Goal: Transaction & Acquisition: Register for event/course

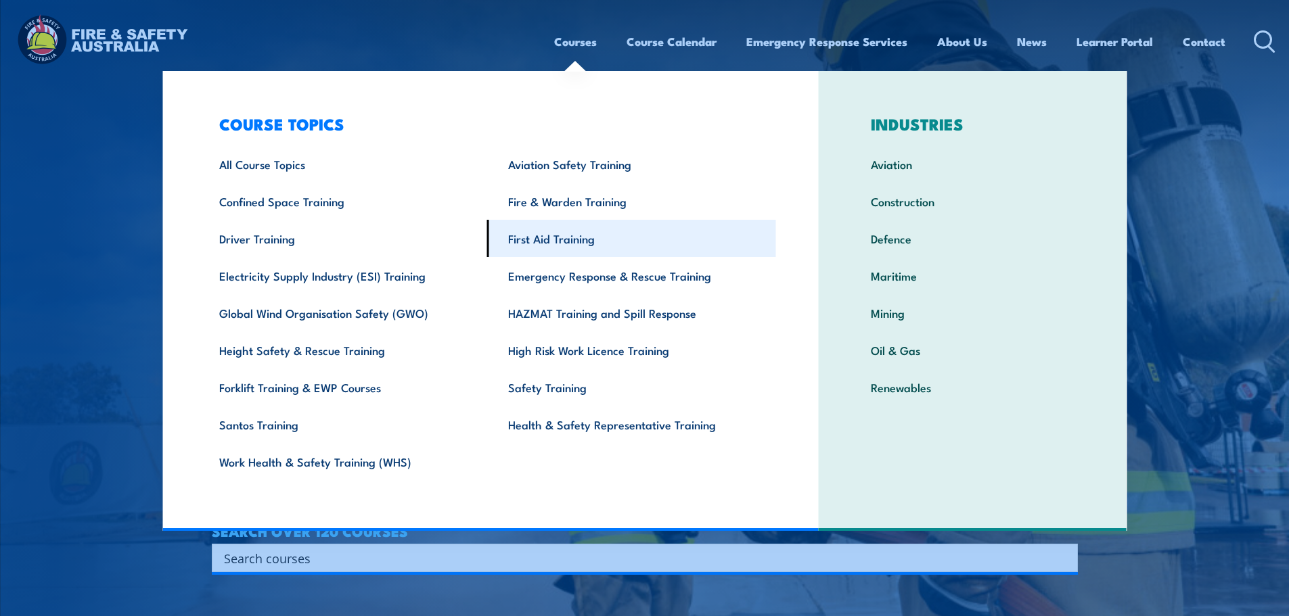
click at [557, 237] on link "First Aid Training" at bounding box center [631, 238] width 289 height 37
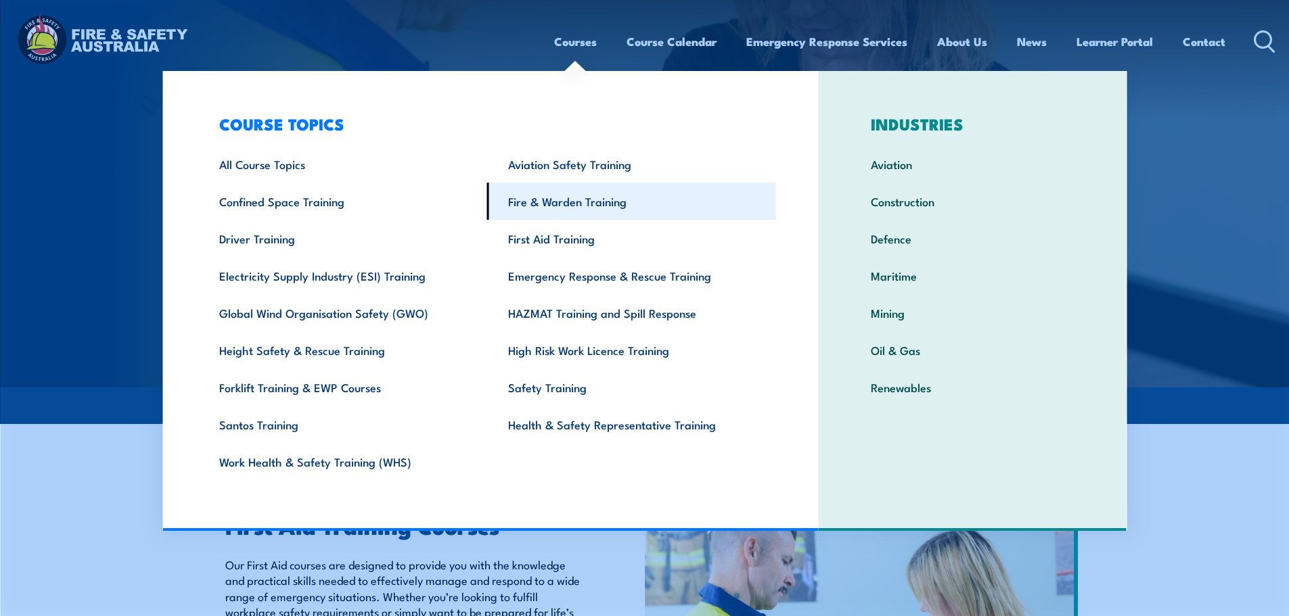
click at [603, 200] on link "Fire & Warden Training" at bounding box center [631, 201] width 289 height 37
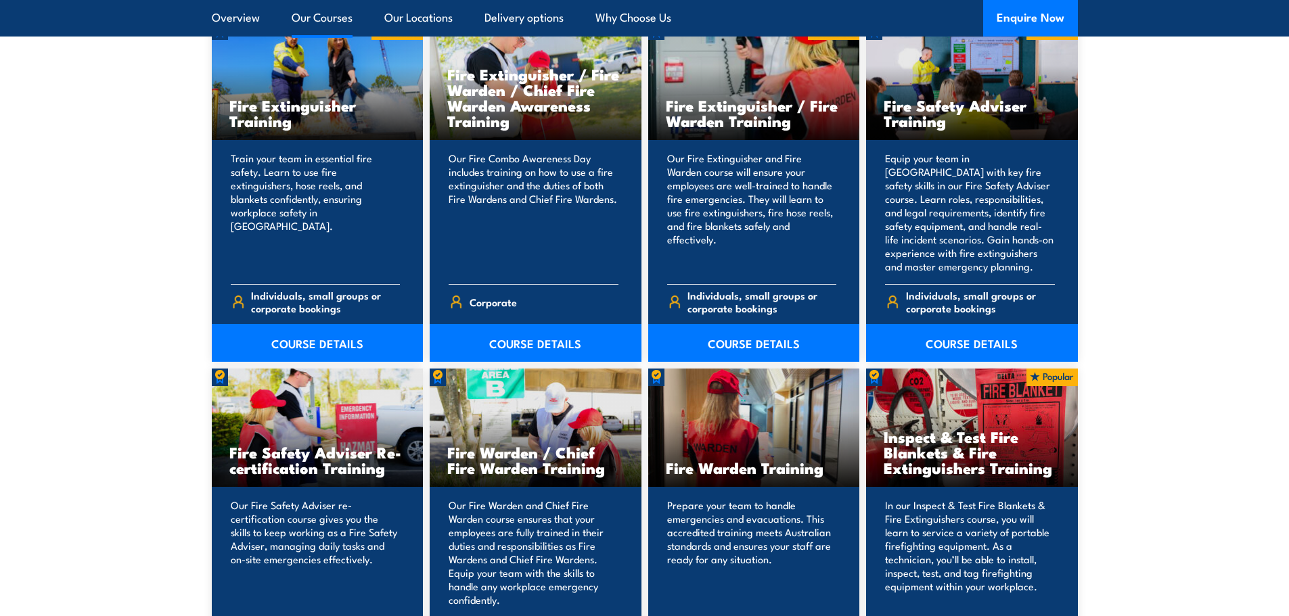
scroll to position [1556, 0]
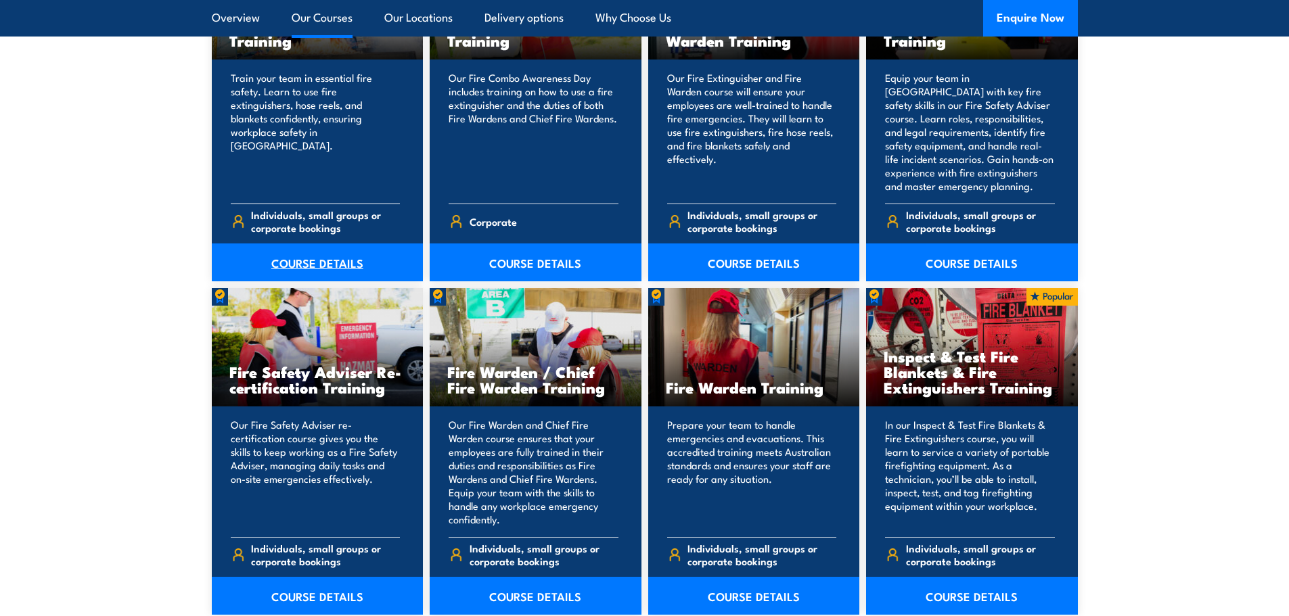
click at [328, 254] on link "COURSE DETAILS" at bounding box center [318, 263] width 212 height 38
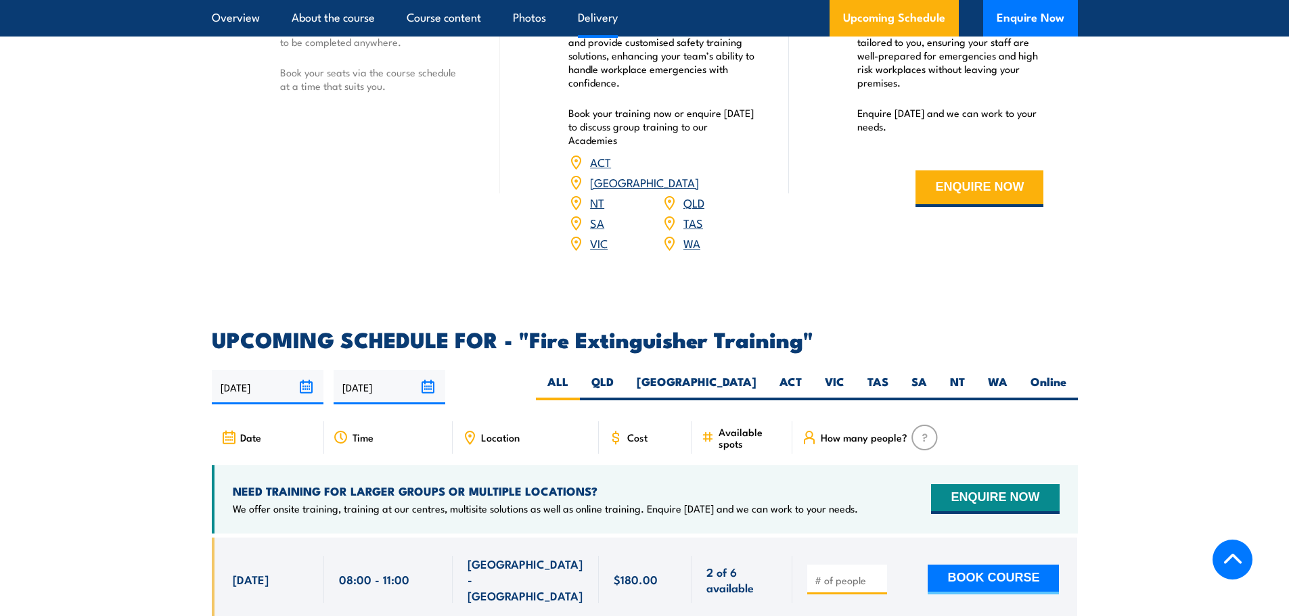
scroll to position [1962, 0]
click at [625, 374] on label "QLD" at bounding box center [602, 387] width 45 height 26
click at [623, 374] on input "QLD" at bounding box center [618, 378] width 9 height 9
radio input "true"
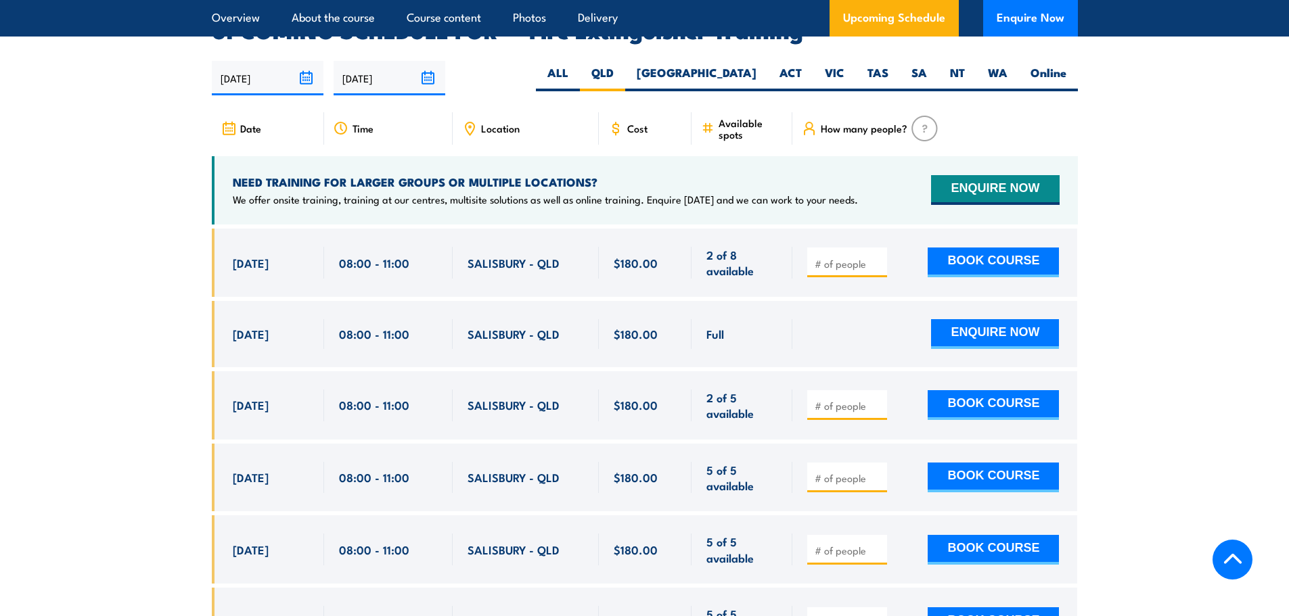
click at [844, 257] on input "number" at bounding box center [849, 264] width 68 height 14
type input "1"
click at [980, 248] on button "BOOK COURSE" at bounding box center [993, 263] width 131 height 30
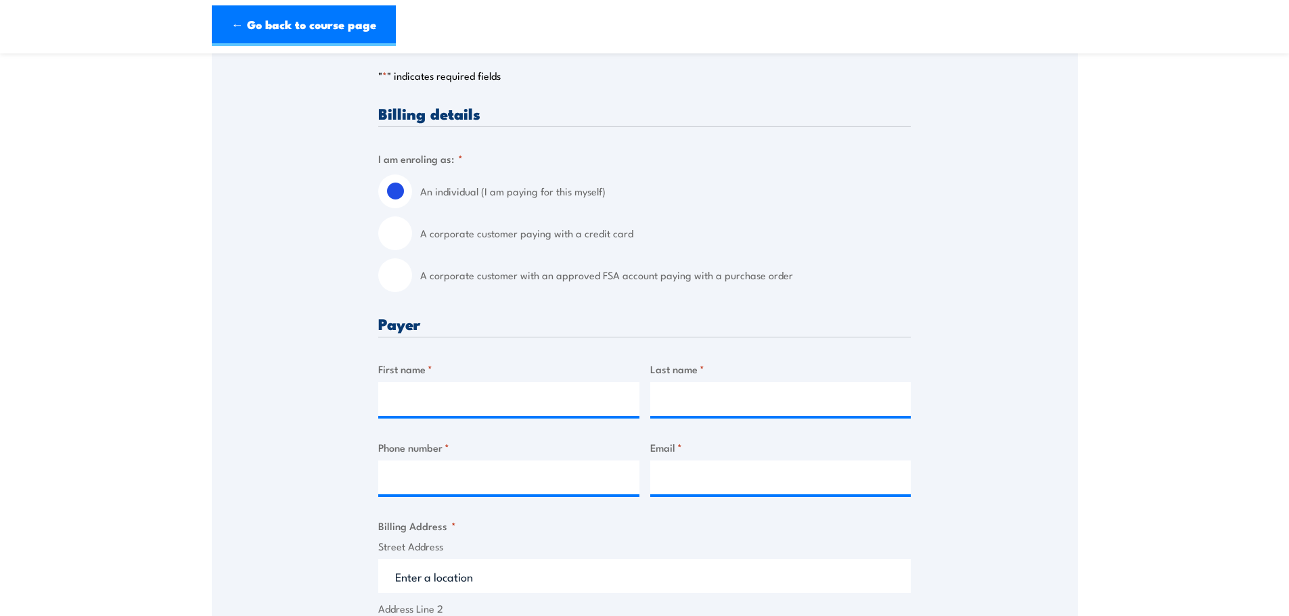
click at [402, 281] on input "A corporate customer with an approved FSA account paying with a purchase order" at bounding box center [395, 275] width 34 height 34
radio input "true"
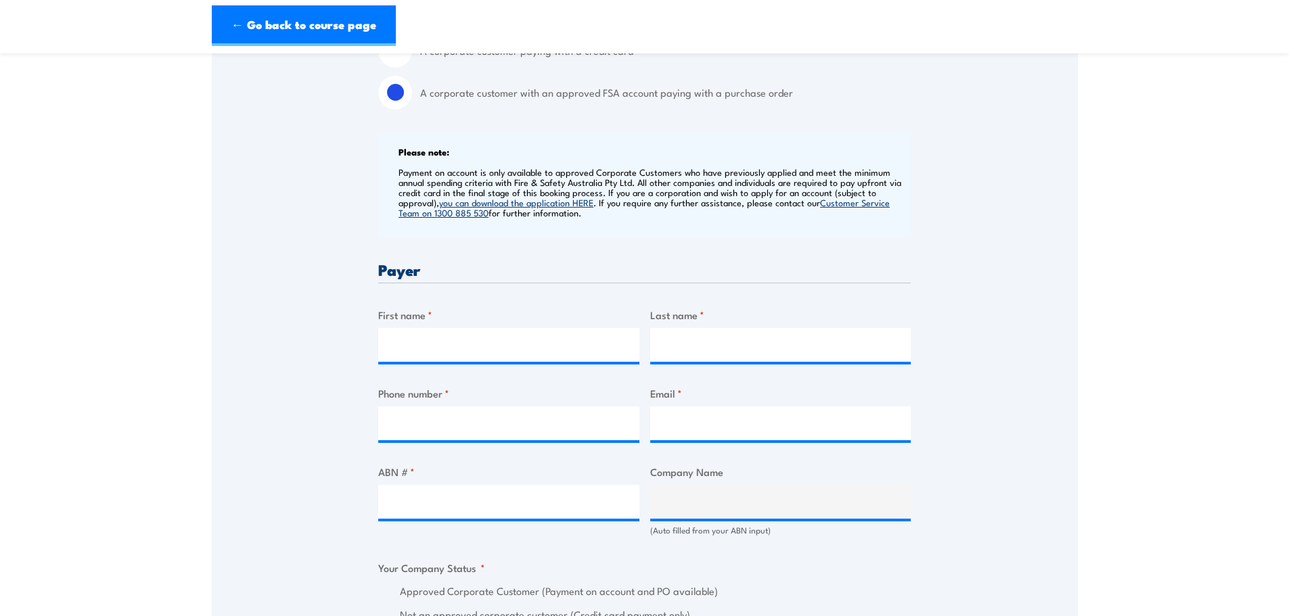
scroll to position [474, 0]
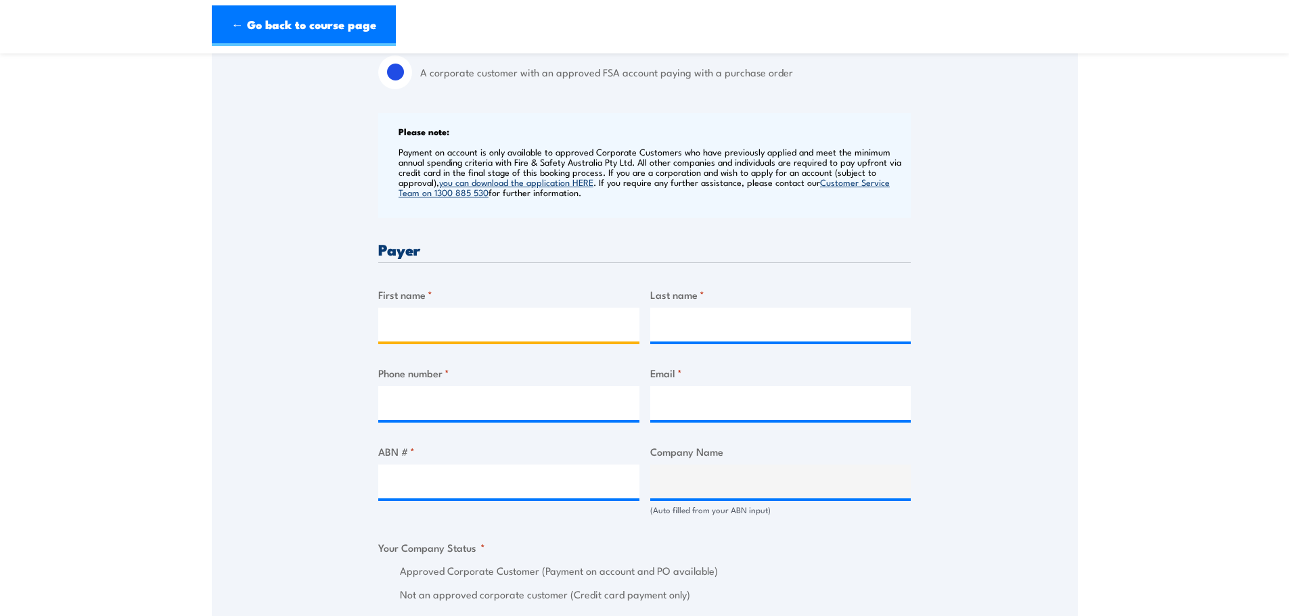
click at [482, 322] on input "First name *" at bounding box center [508, 325] width 261 height 34
type input "[PERSON_NAME]"
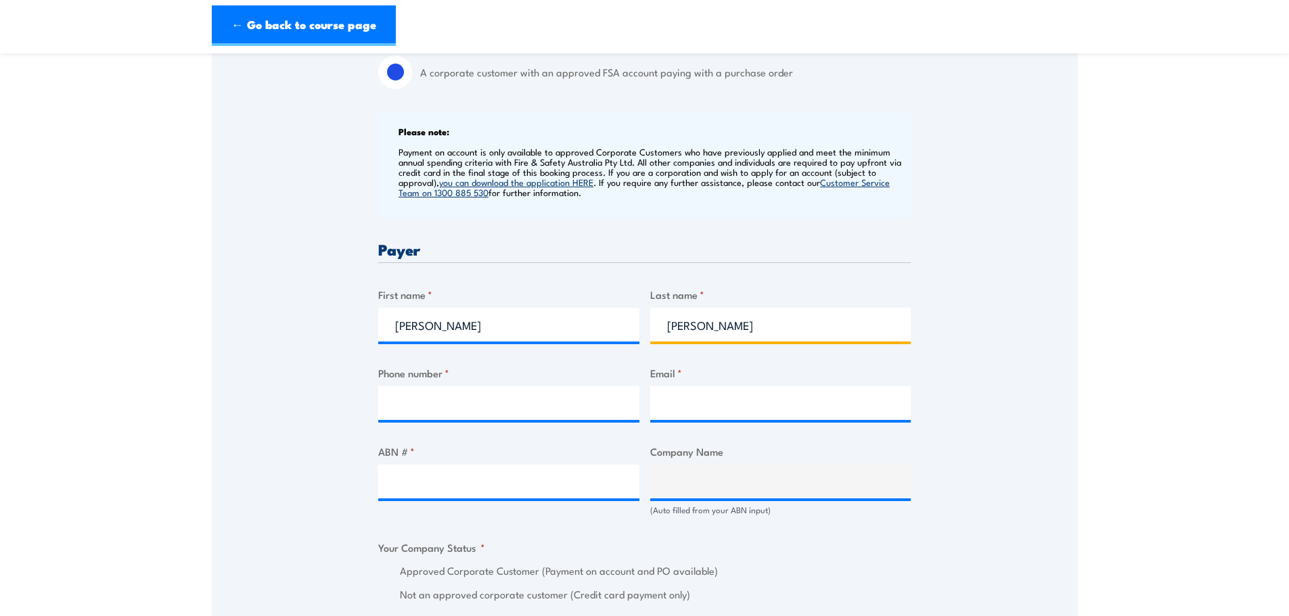
type input "[PERSON_NAME]"
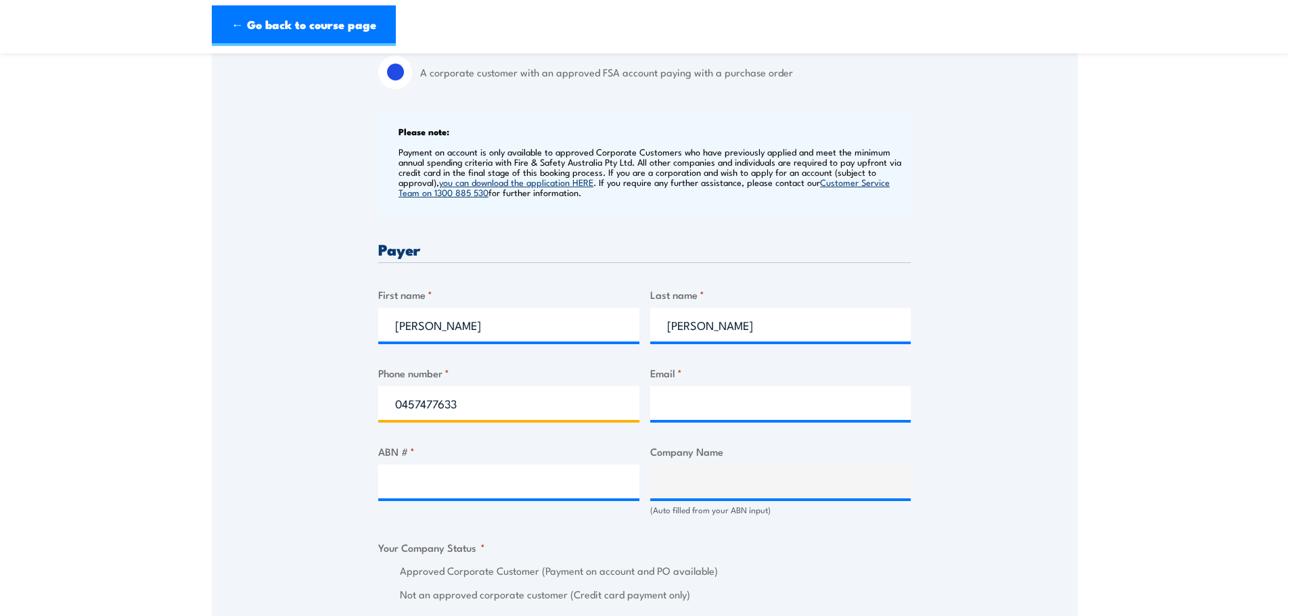
type input "0457477633"
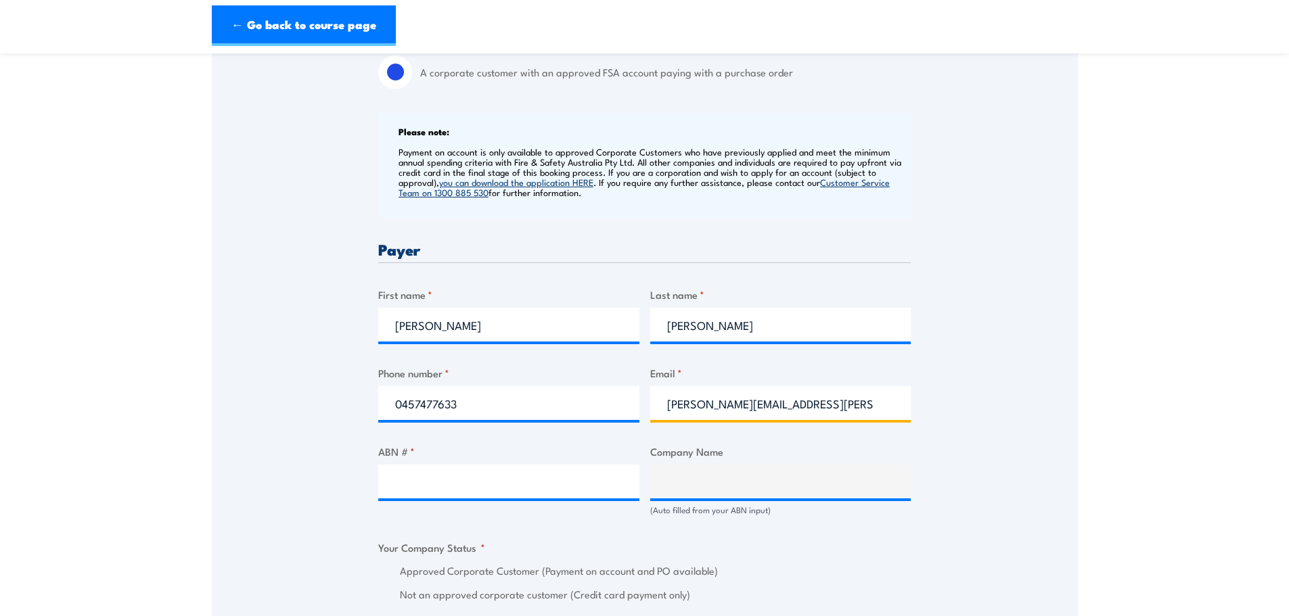
type input "[PERSON_NAME][EMAIL_ADDRESS][PERSON_NAME][DOMAIN_NAME]"
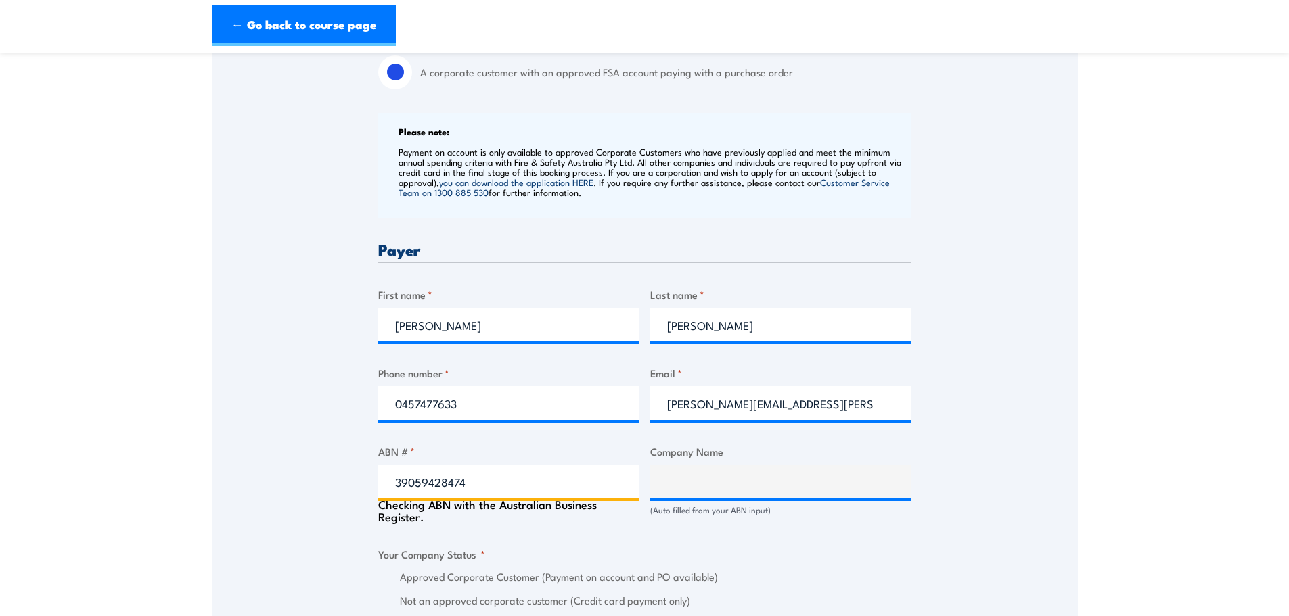
type input "39059428474"
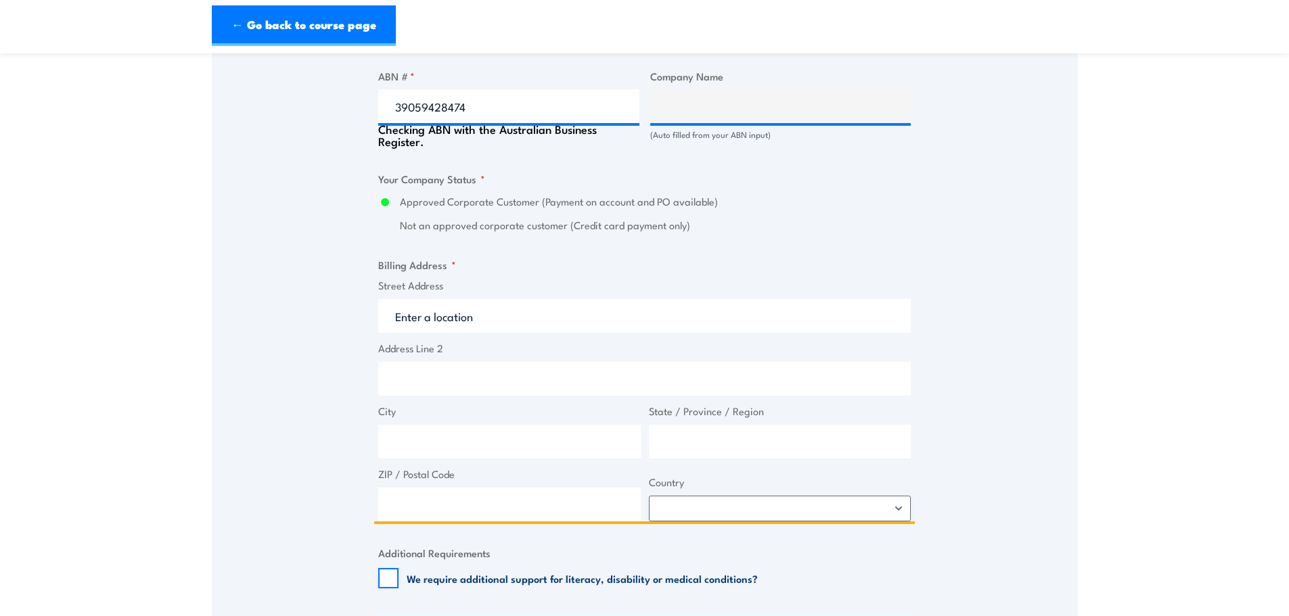
type input "LMS ENERGY PTY LTD"
radio input "true"
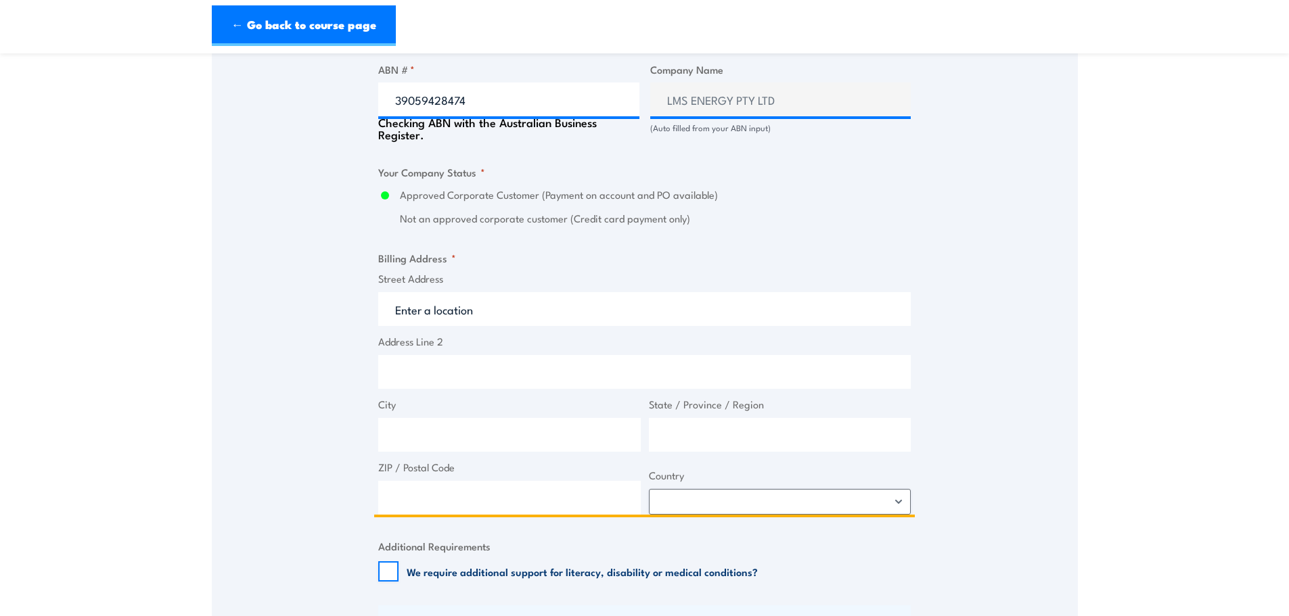
scroll to position [857, 0]
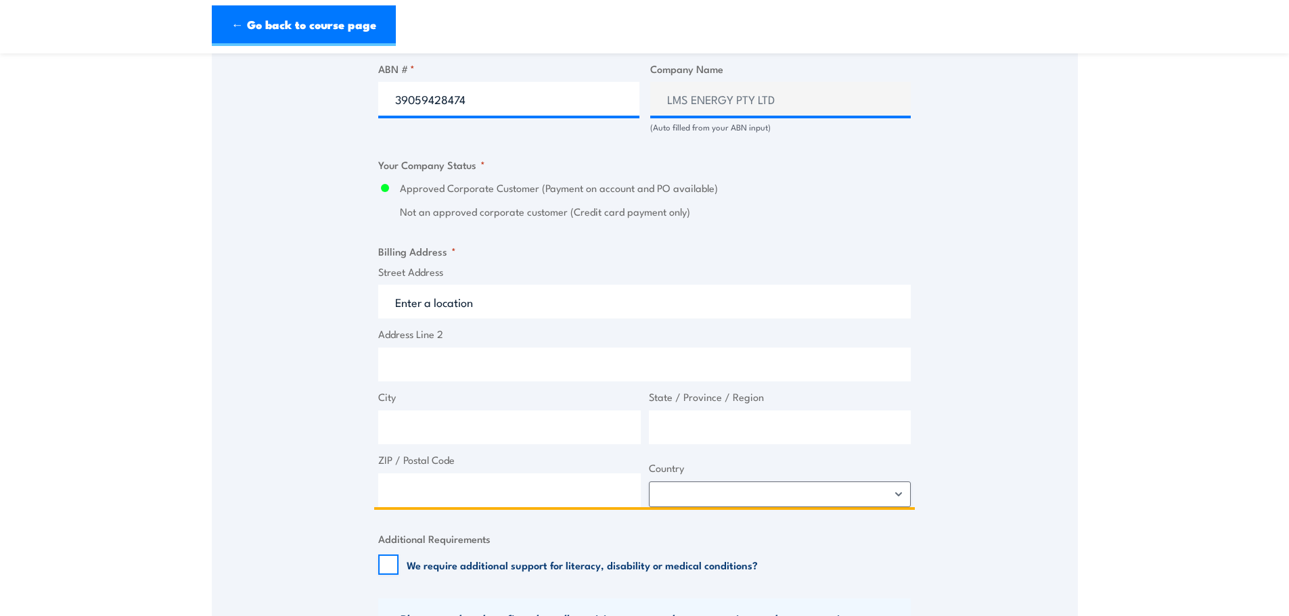
click at [451, 309] on input "Street Address" at bounding box center [644, 302] width 533 height 34
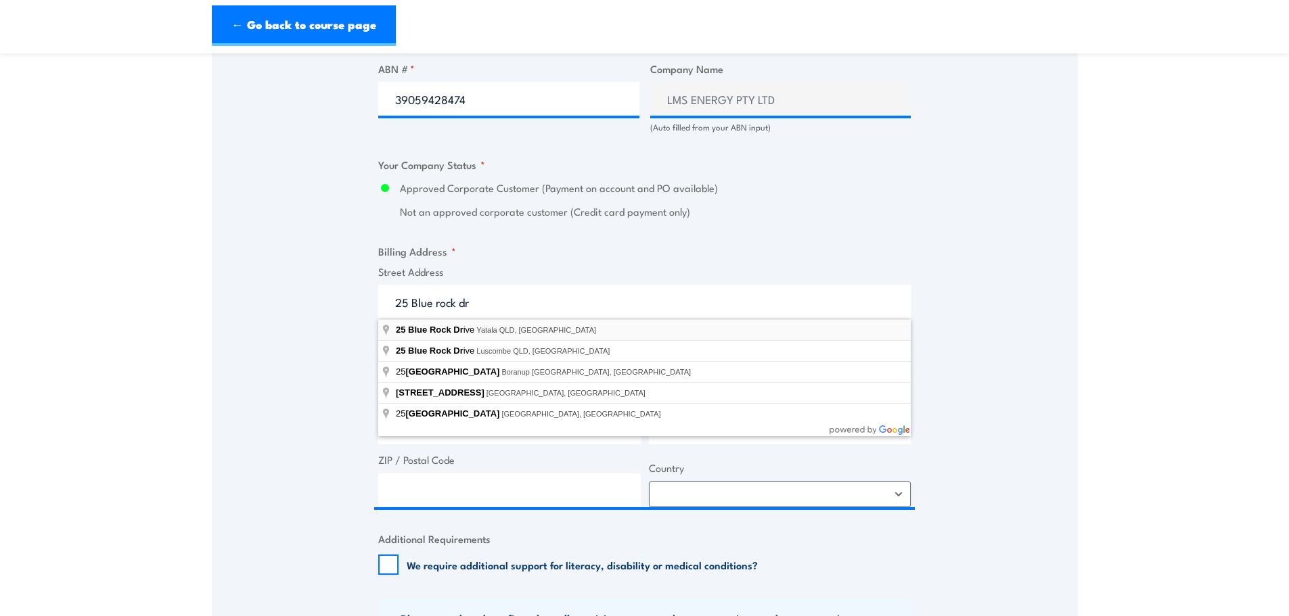
type input "[STREET_ADDRESS]"
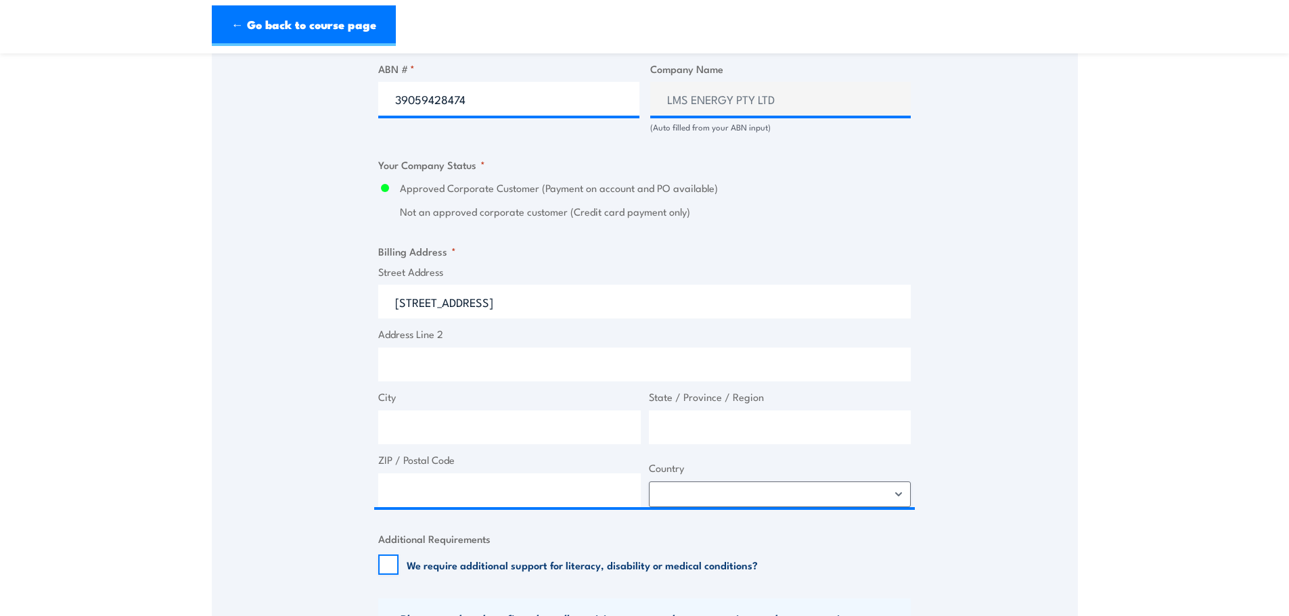
type input "25 Blue Rock Dr"
type input "Yatala"
type input "[GEOGRAPHIC_DATA]"
type input "4207"
select select "[GEOGRAPHIC_DATA]"
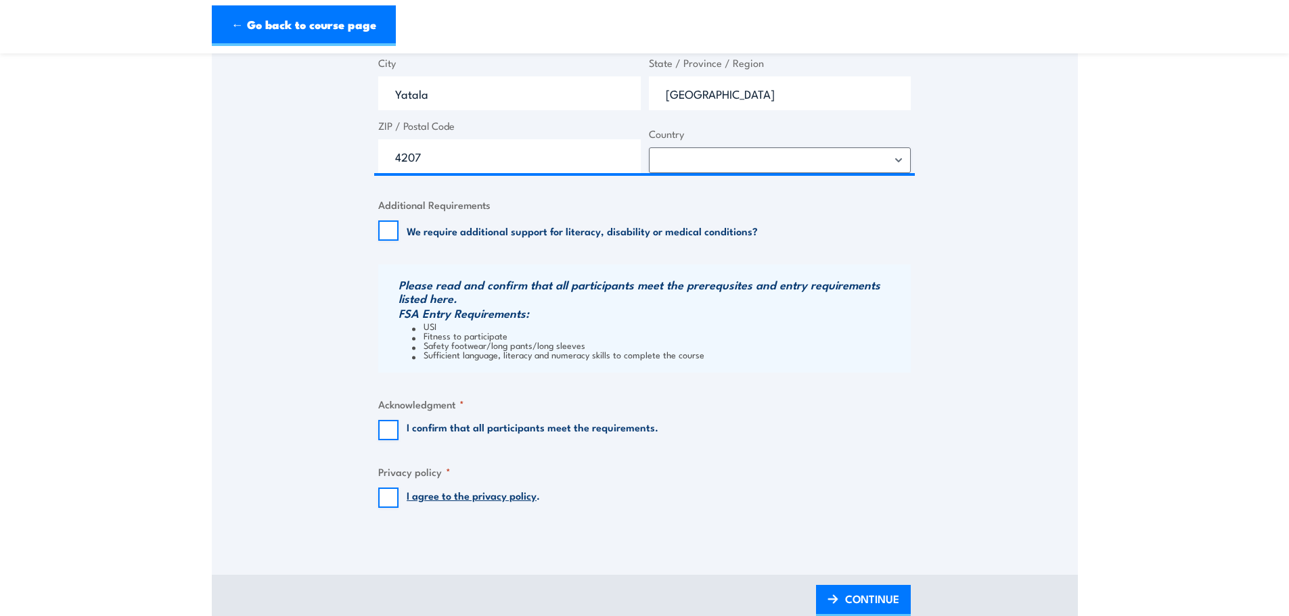
scroll to position [1195, 0]
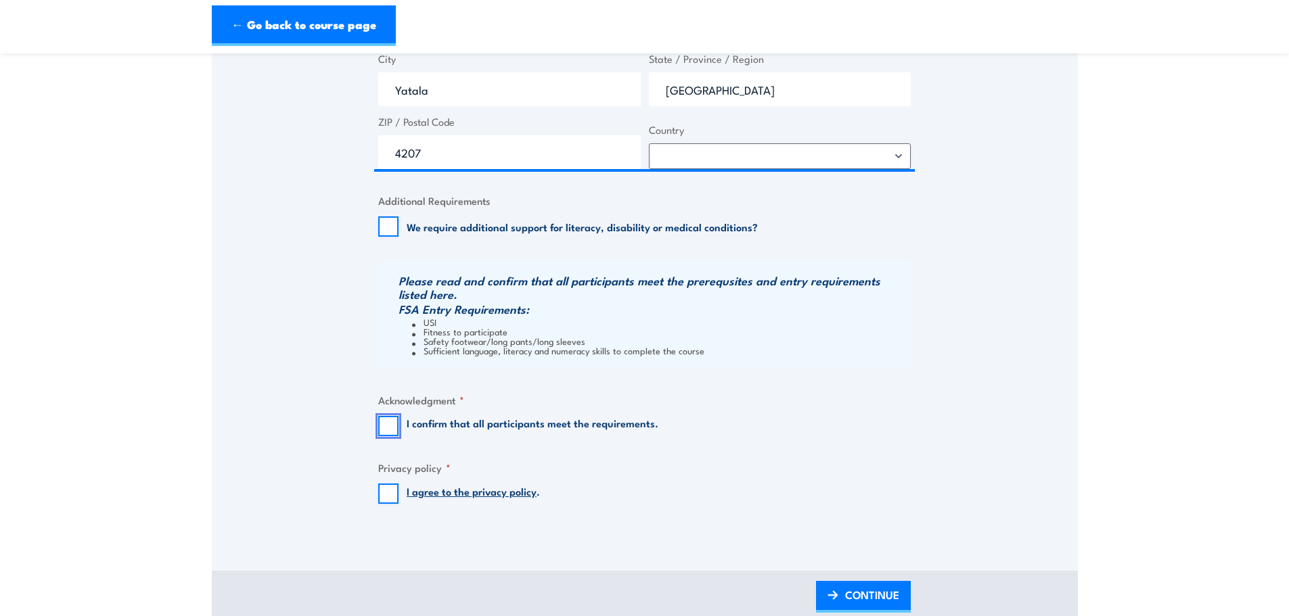
click at [394, 427] on input "I confirm that all participants meet the requirements." at bounding box center [388, 426] width 20 height 20
checkbox input "true"
click at [390, 494] on input "I agree to the privacy policy ." at bounding box center [388, 494] width 20 height 20
checkbox input "true"
click at [888, 605] on span "CONTINUE" at bounding box center [872, 595] width 54 height 36
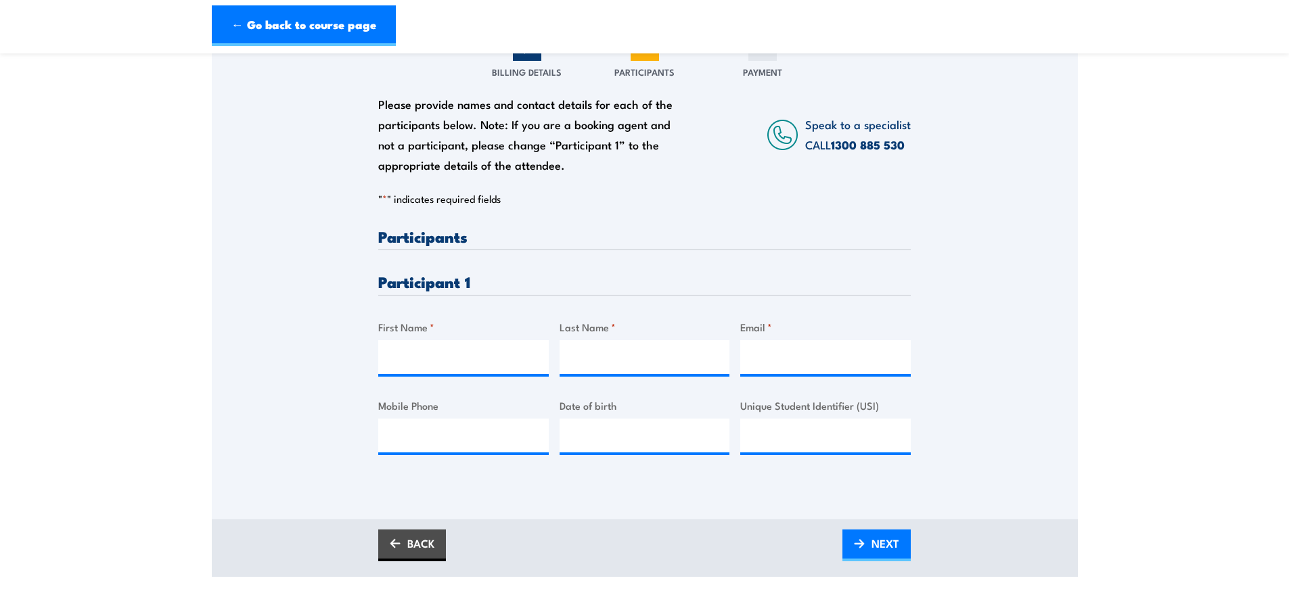
scroll to position [203, 0]
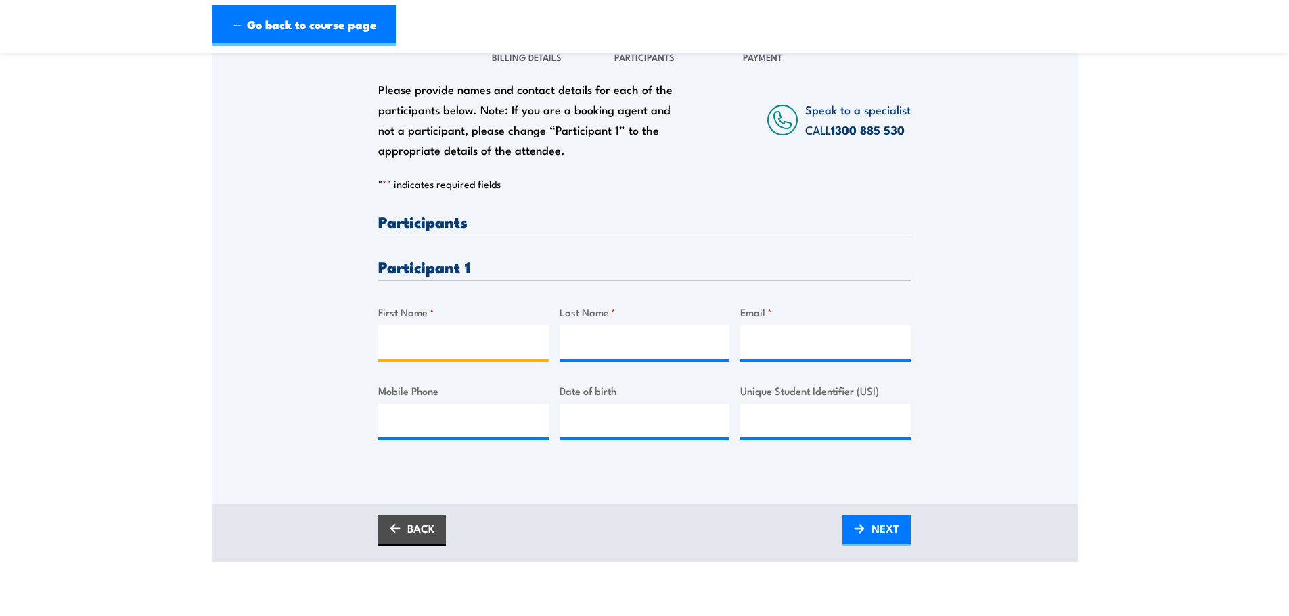
click at [413, 350] on input "First Name *" at bounding box center [463, 342] width 171 height 34
type input "[PERSON_NAME]"
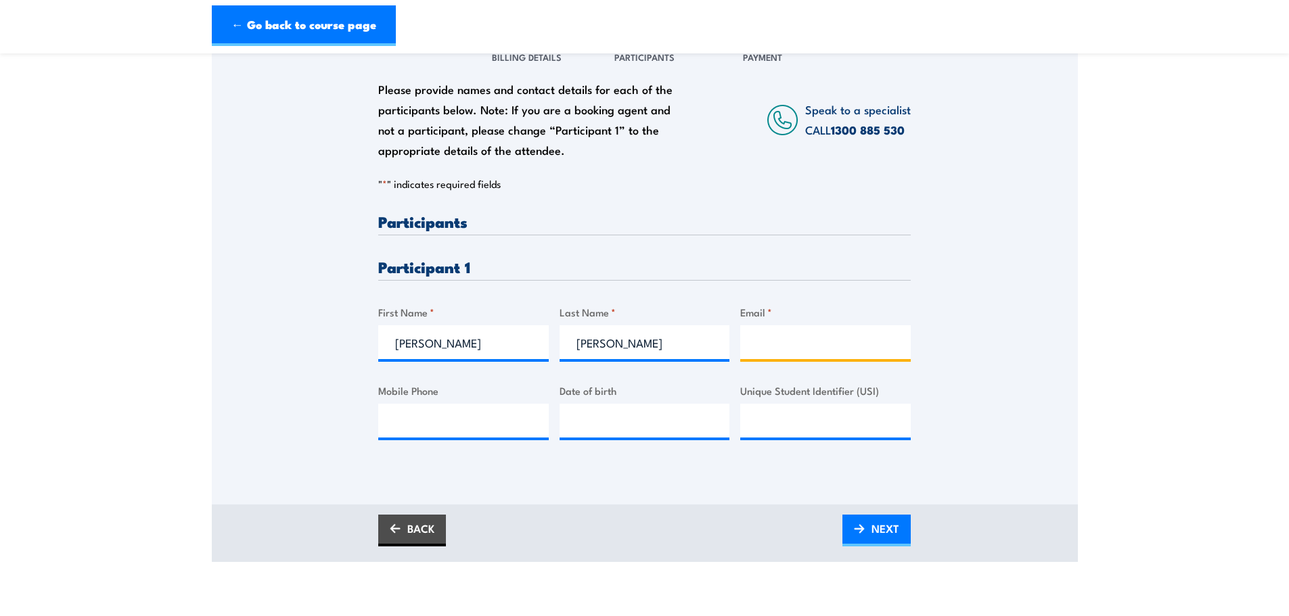
click at [800, 330] on input "Email *" at bounding box center [825, 342] width 171 height 34
paste input "[PERSON_NAME][EMAIL_ADDRESS][PERSON_NAME][DOMAIN_NAME]"
type input "[PERSON_NAME][EMAIL_ADDRESS][PERSON_NAME][DOMAIN_NAME]"
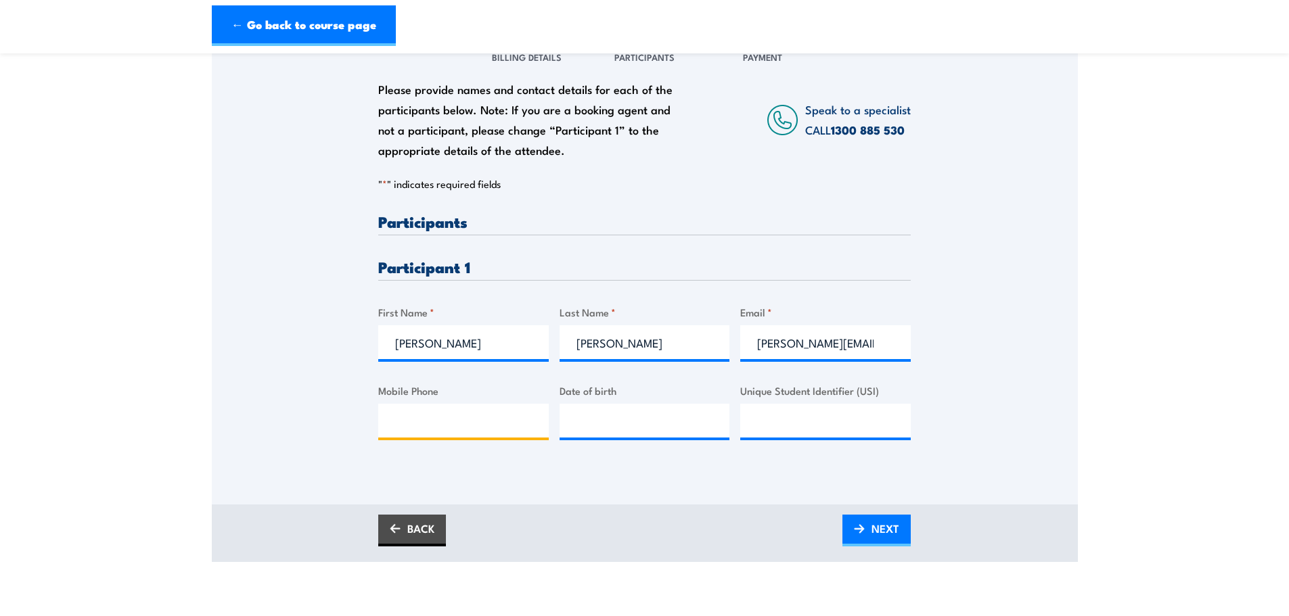
click at [439, 416] on input "Mobile Phone" at bounding box center [463, 421] width 171 height 34
paste input "0437 606 901"
type input "0437 606 901"
click at [583, 420] on input "__/__/____" at bounding box center [645, 421] width 171 height 34
paste input "[DATE]"
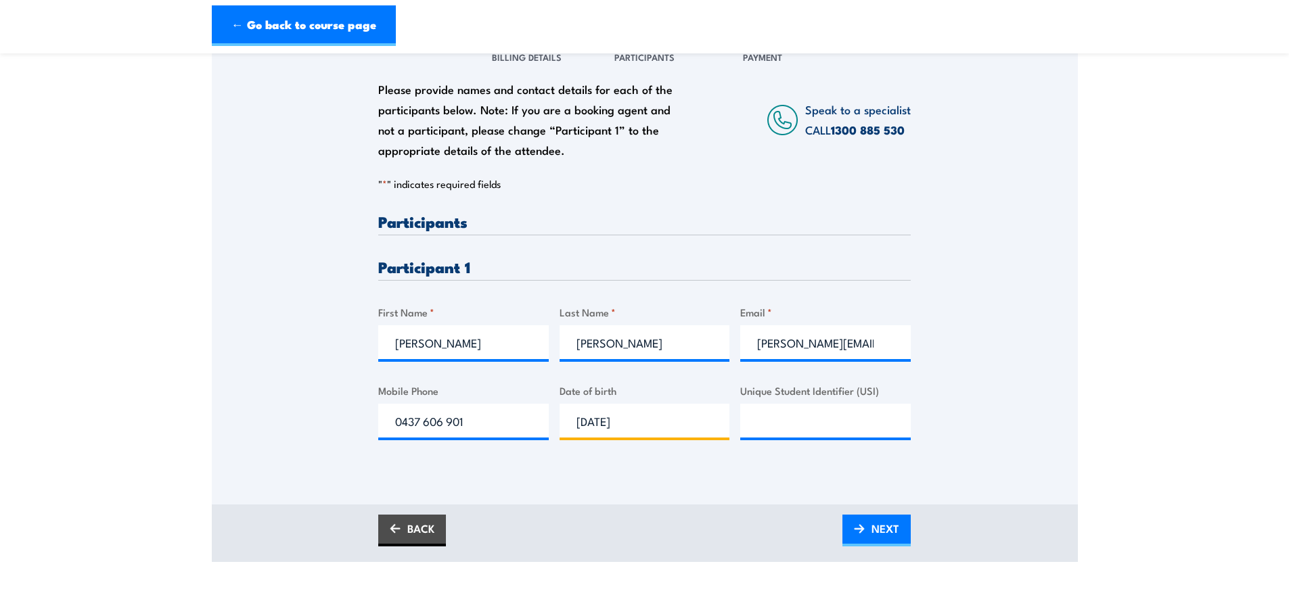
type input "[DATE]"
click at [777, 416] on input "Unique Student Identifier (USI)" at bounding box center [825, 421] width 171 height 34
paste input "AWHJXPTCU6"
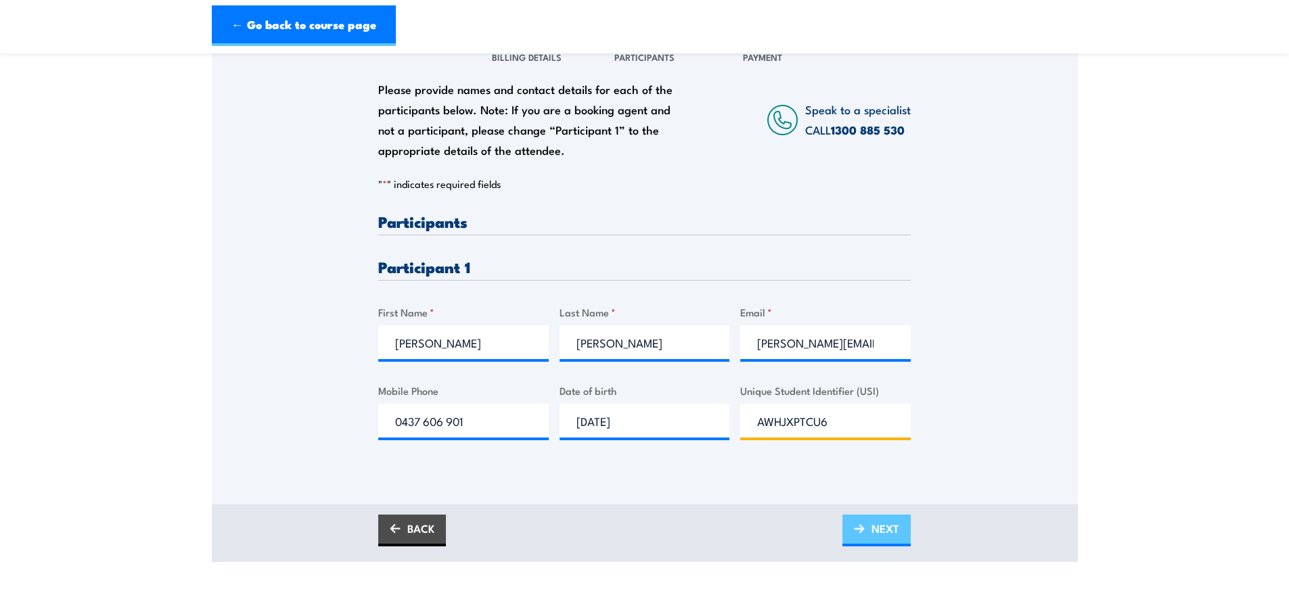
type input "AWHJXPTCU6"
drag, startPoint x: 861, startPoint y: 537, endPoint x: 874, endPoint y: 543, distance: 13.9
click at [861, 537] on link "NEXT" at bounding box center [876, 531] width 68 height 32
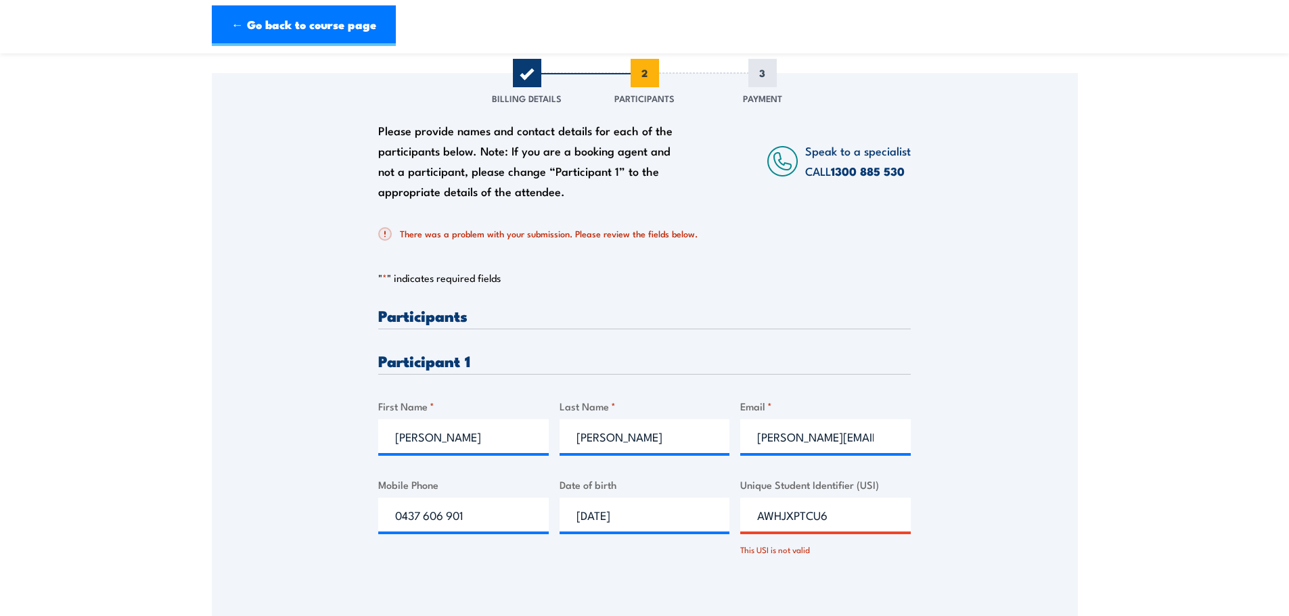
scroll to position [271, 0]
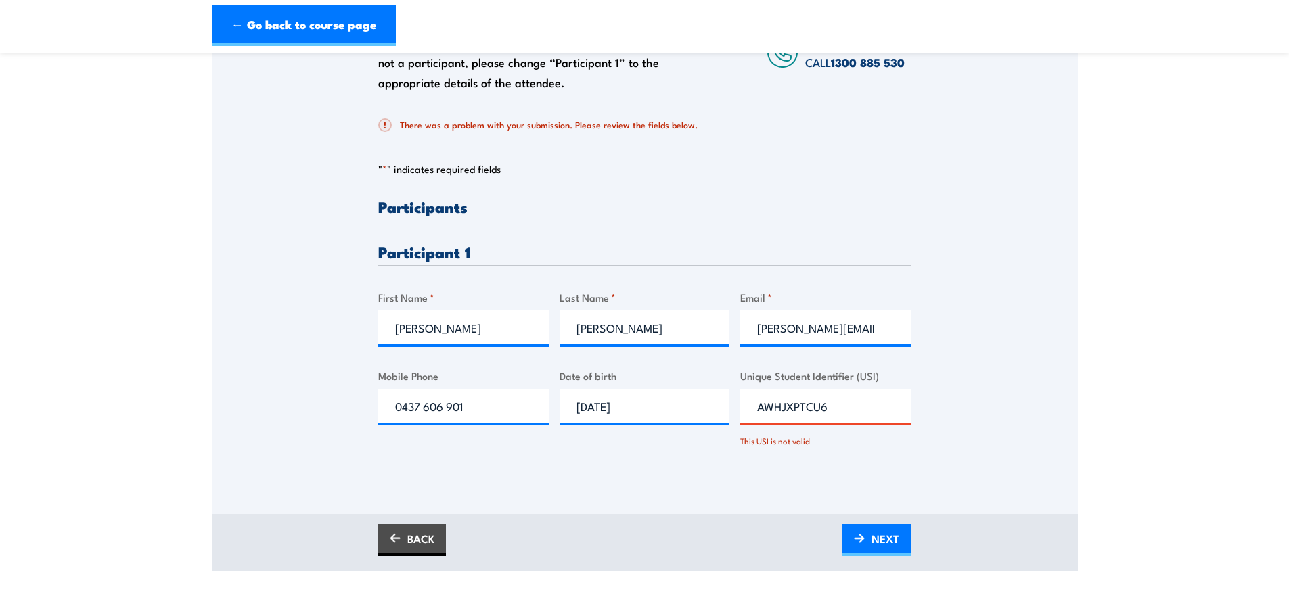
click at [830, 408] on input "AWHJXPTCU6" at bounding box center [825, 406] width 171 height 34
click at [759, 408] on input "AWHJXPTCU6" at bounding box center [825, 406] width 171 height 34
click at [824, 419] on input "AWHJXPTCU6" at bounding box center [825, 406] width 171 height 34
click at [838, 411] on input "AWHJXPTCU6" at bounding box center [825, 406] width 171 height 34
click at [892, 541] on span "NEXT" at bounding box center [886, 539] width 28 height 36
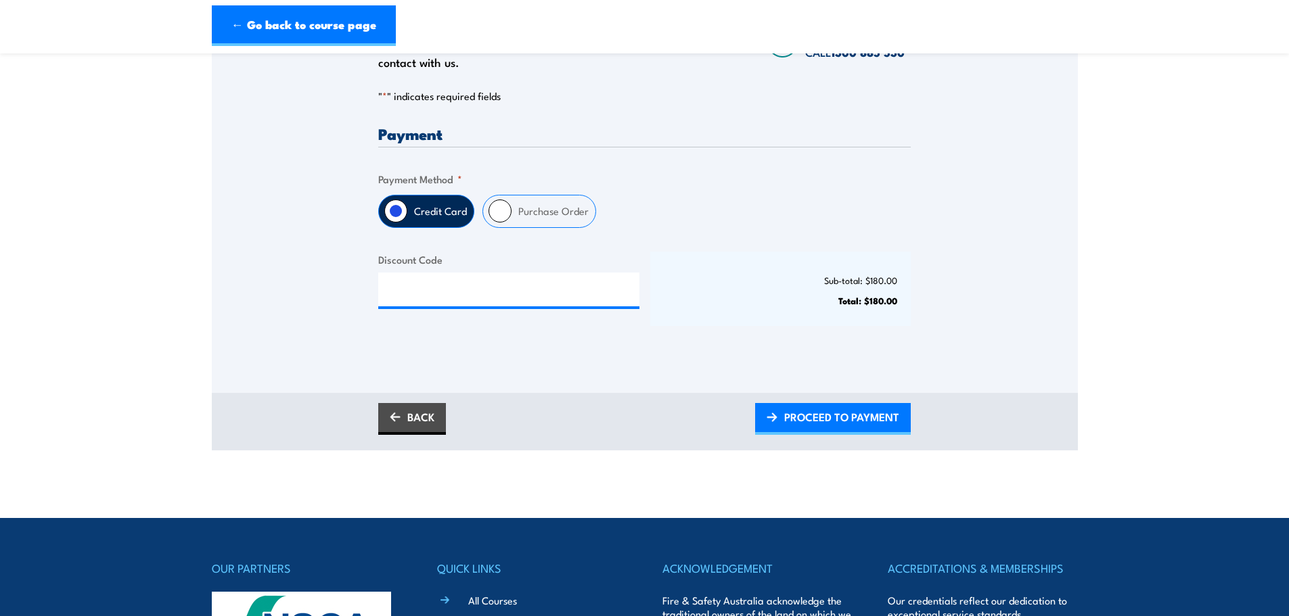
click at [498, 208] on input "Purchase Order" at bounding box center [500, 211] width 23 height 23
radio input "true"
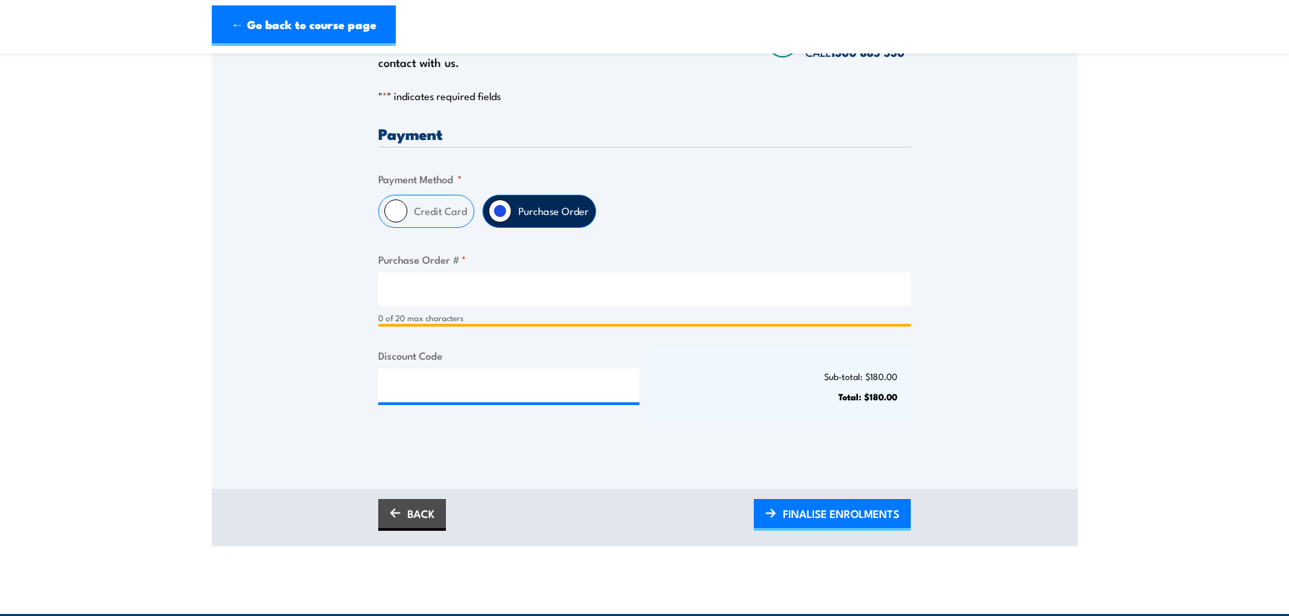
click at [419, 290] on input "Purchase Order # *" at bounding box center [644, 290] width 533 height 34
click at [425, 290] on input "P" at bounding box center [644, 290] width 533 height 34
type input "P1048012"
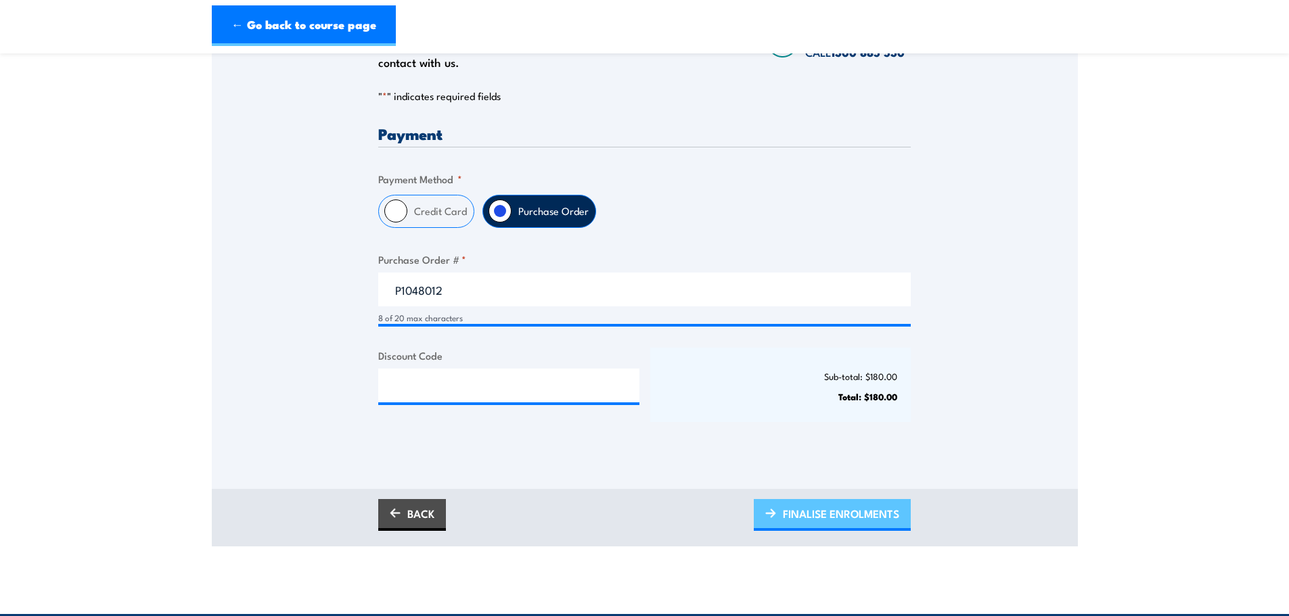
click at [837, 519] on span "FINALISE ENROLMENTS" at bounding box center [841, 514] width 116 height 36
